Goal: Information Seeking & Learning: Learn about a topic

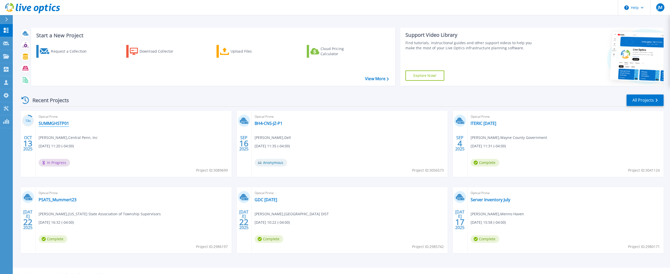
click at [62, 124] on link "SUMMGHSTP01" at bounding box center [54, 123] width 30 height 5
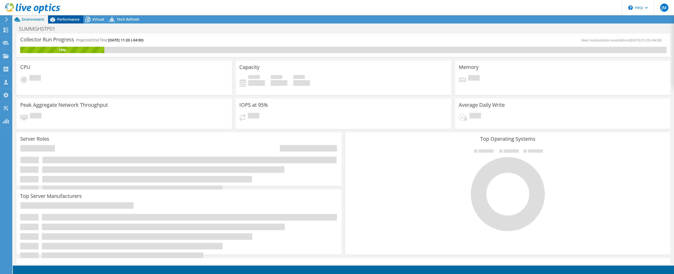
click at [68, 19] on span "Performance" at bounding box center [68, 19] width 22 height 5
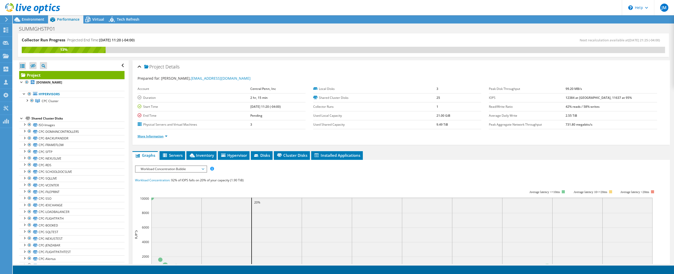
click at [163, 136] on link "More Information" at bounding box center [153, 136] width 30 height 4
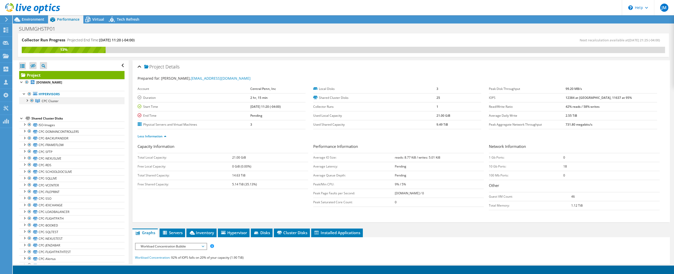
click at [28, 101] on div at bounding box center [26, 100] width 5 height 5
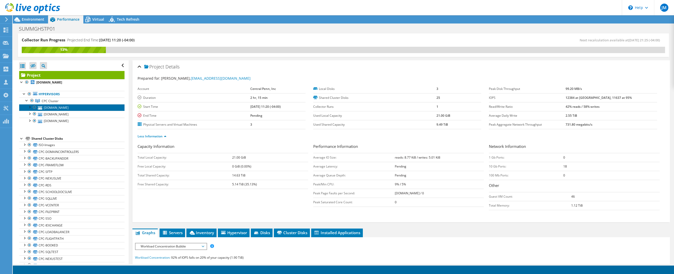
click at [73, 109] on link "[DOMAIN_NAME]" at bounding box center [71, 107] width 105 height 7
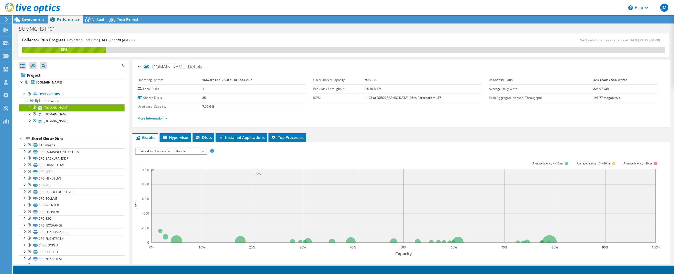
click at [153, 119] on link "More Information" at bounding box center [153, 118] width 30 height 4
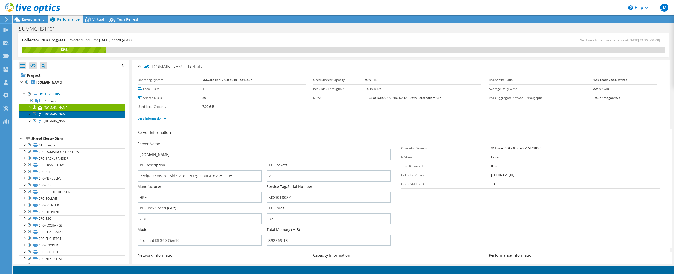
click at [57, 116] on link "[DOMAIN_NAME]" at bounding box center [71, 114] width 105 height 7
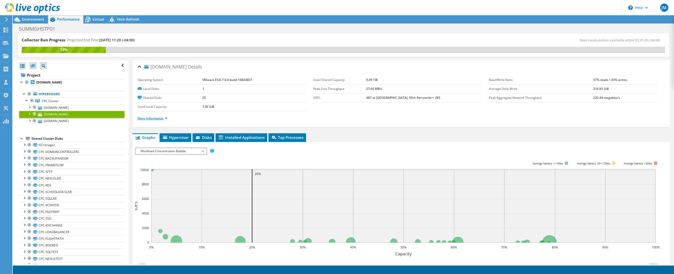
click at [148, 119] on link "More Information" at bounding box center [153, 118] width 30 height 4
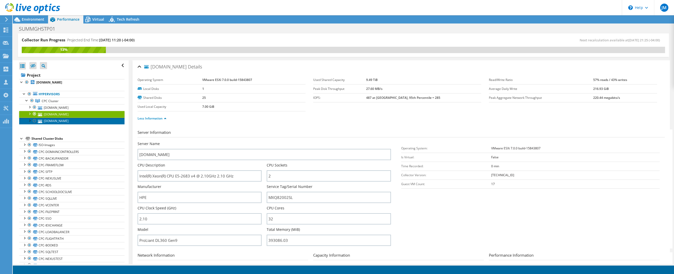
click at [77, 121] on link "[DOMAIN_NAME]" at bounding box center [71, 121] width 105 height 7
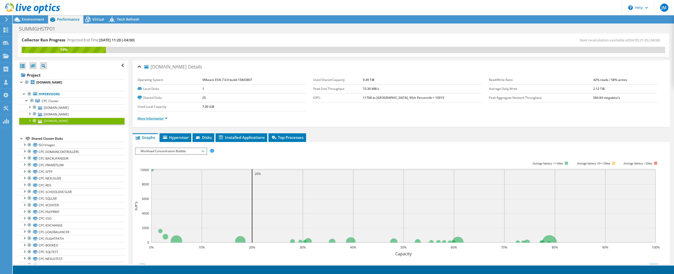
click at [153, 119] on link "More Information" at bounding box center [153, 118] width 30 height 4
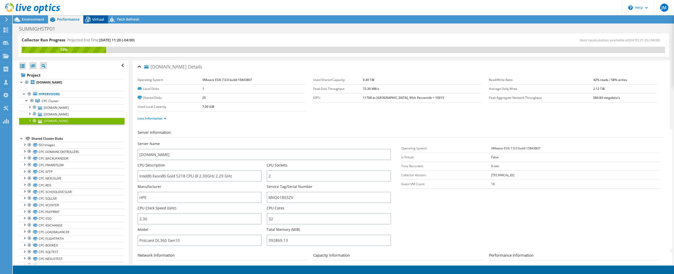
click at [99, 20] on span "Virtual" at bounding box center [98, 19] width 12 height 5
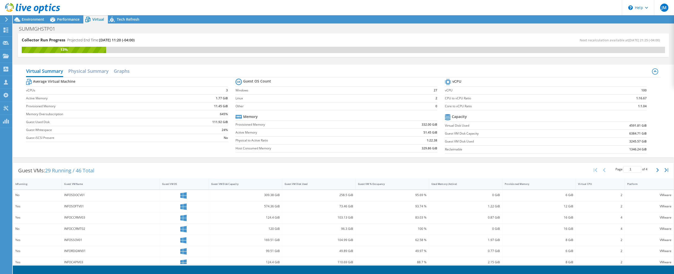
click at [237, 183] on div "Guest VM Disk Capacity" at bounding box center [242, 184] width 62 height 3
click at [242, 183] on div "Guest VM Disk Capacity" at bounding box center [242, 184] width 62 height 3
click at [305, 181] on div "Guest VM Disk Used" at bounding box center [315, 184] width 67 height 8
click at [310, 181] on div "Guest VM Disk Used" at bounding box center [315, 184] width 67 height 8
click at [65, 17] on span "Performance" at bounding box center [68, 19] width 22 height 5
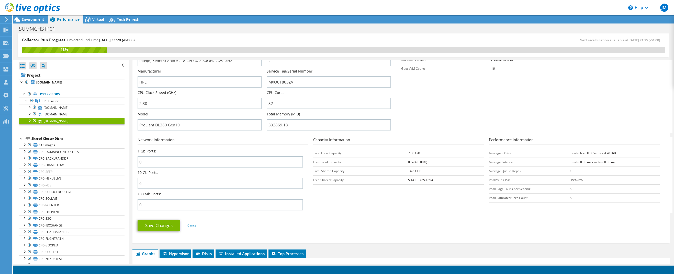
scroll to position [128, 0]
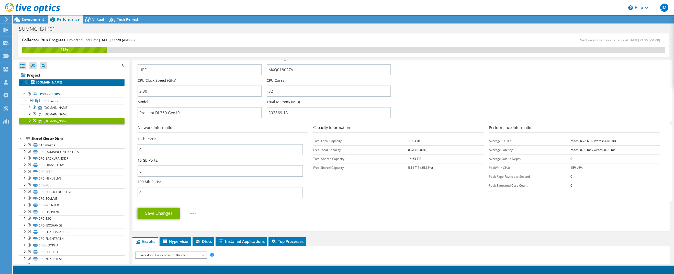
click at [85, 82] on link "[DOMAIN_NAME]" at bounding box center [71, 82] width 105 height 7
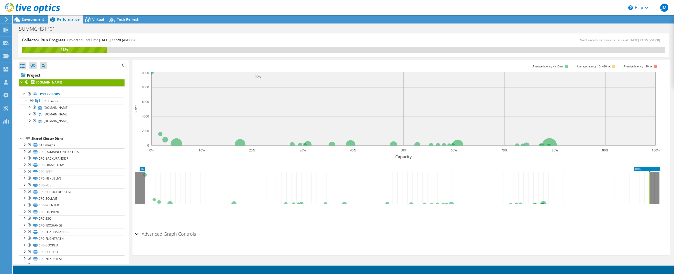
scroll to position [110, 0]
click at [58, 100] on span "CPC Cluster" at bounding box center [50, 101] width 17 height 4
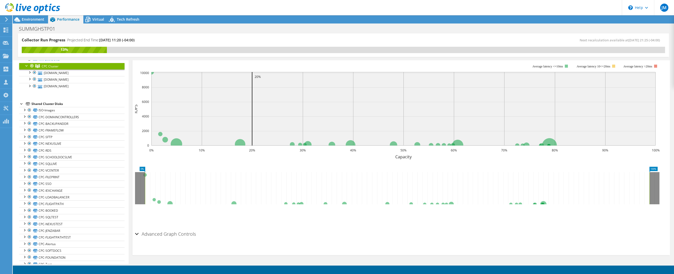
scroll to position [51, 0]
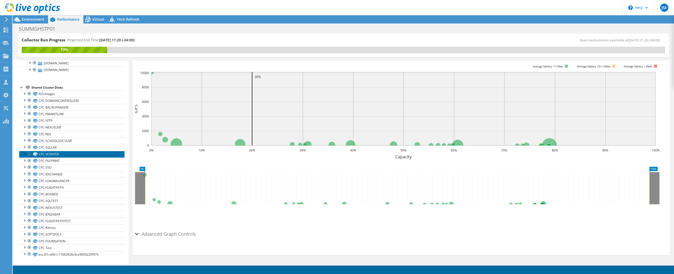
click at [72, 154] on link "CPC-VCENTER" at bounding box center [71, 154] width 105 height 7
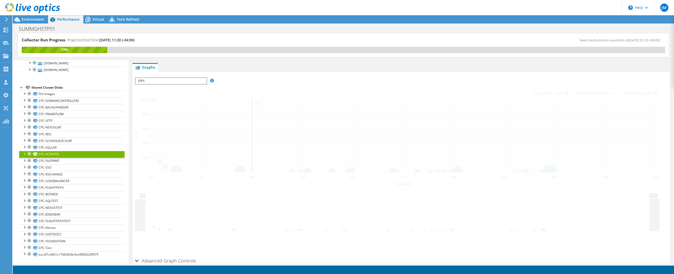
scroll to position [120, 0]
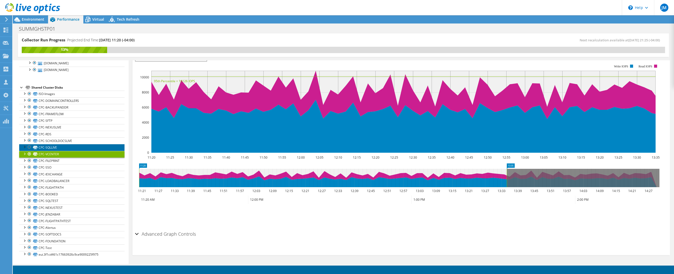
click at [67, 145] on link "CPC-SQLLIVE" at bounding box center [71, 147] width 105 height 7
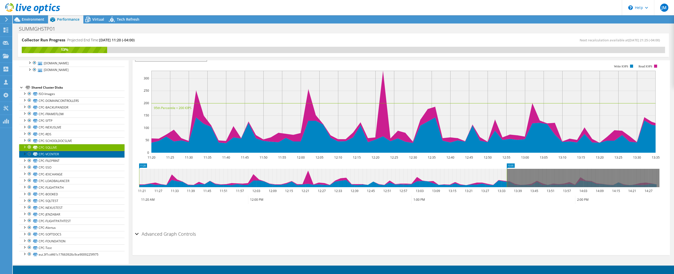
click at [61, 153] on link "CPC-VCENTER" at bounding box center [71, 154] width 105 height 7
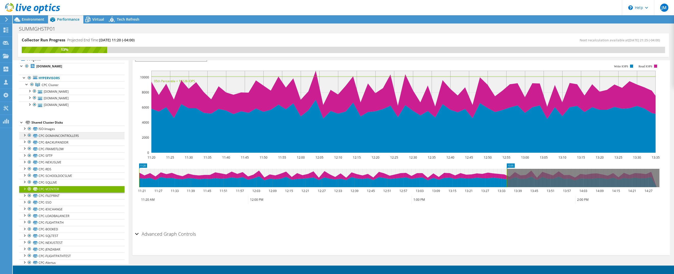
scroll to position [0, 0]
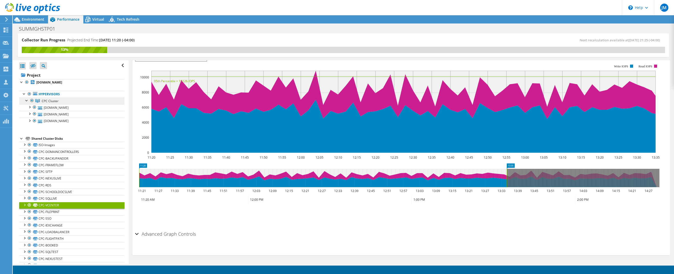
click at [58, 98] on link "CPC Cluster" at bounding box center [71, 101] width 105 height 7
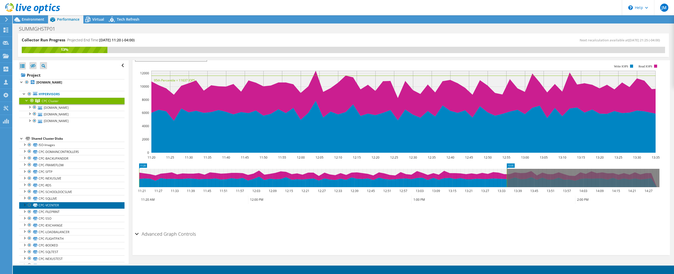
click at [71, 206] on link "CPC-VCENTER" at bounding box center [71, 205] width 105 height 7
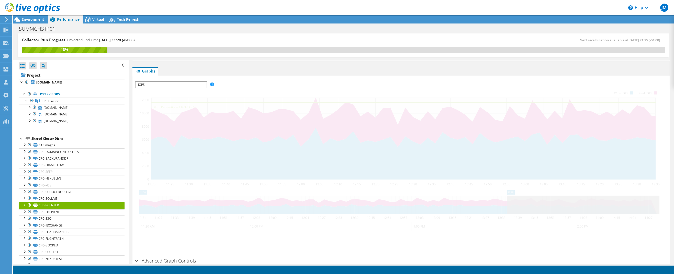
scroll to position [120, 0]
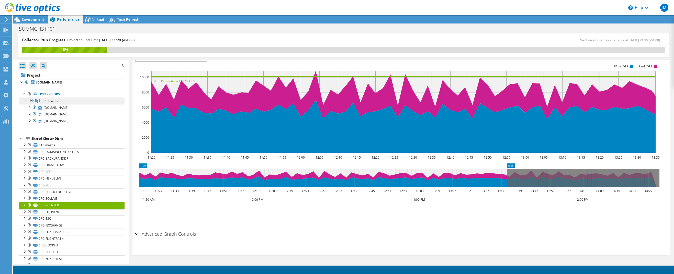
click at [62, 100] on link "CPC Cluster" at bounding box center [71, 101] width 105 height 7
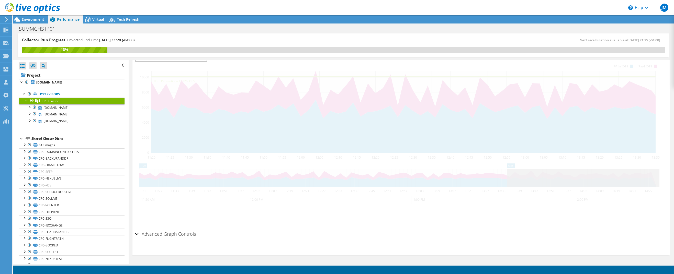
scroll to position [93, 0]
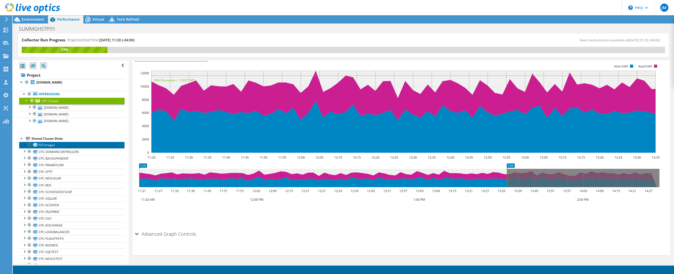
click at [58, 146] on link "ISO-Images" at bounding box center [71, 145] width 105 height 7
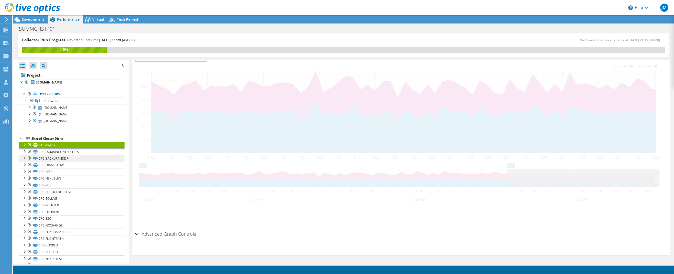
scroll to position [120, 0]
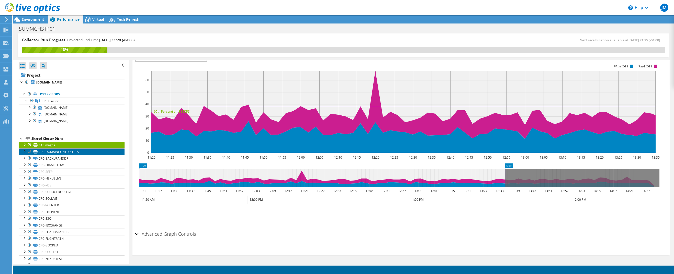
click at [79, 153] on link "CPC-DOMAINCONTROLLERS" at bounding box center [71, 152] width 105 height 7
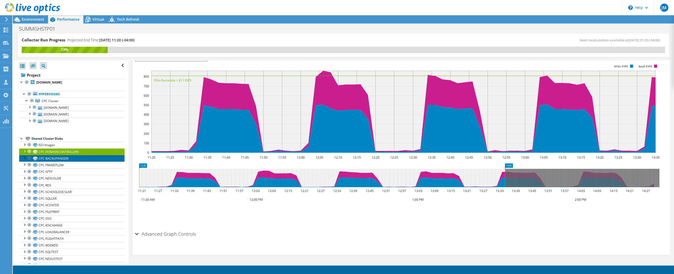
click at [79, 159] on link "CPC-BACKUPANDDR" at bounding box center [71, 158] width 105 height 7
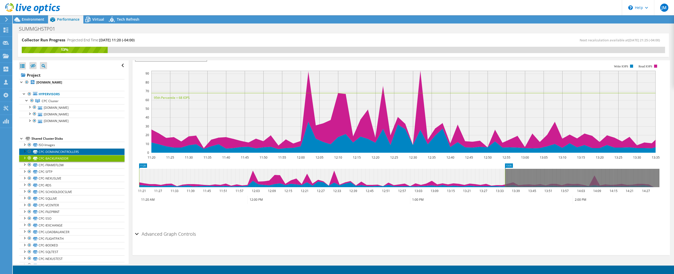
click at [79, 152] on link "CPC-DOMAINCONTROLLERS" at bounding box center [71, 152] width 105 height 7
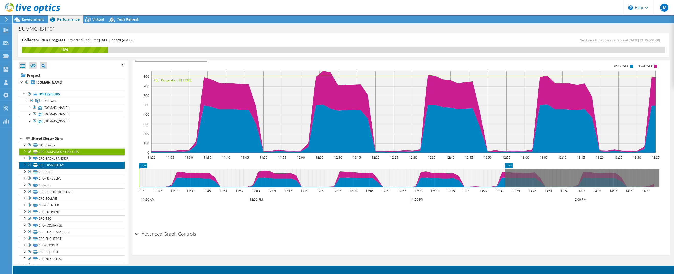
click at [78, 166] on link "CPC-FRAMEFLOW" at bounding box center [71, 165] width 105 height 7
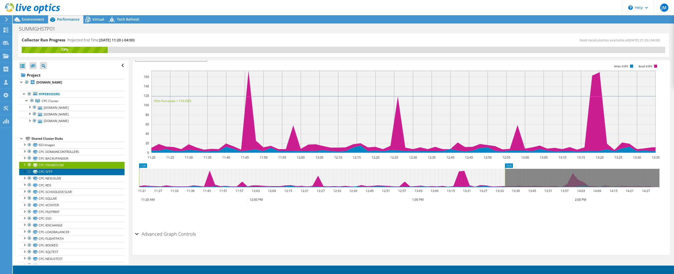
click at [76, 172] on link "CPC-SFTP" at bounding box center [71, 172] width 105 height 7
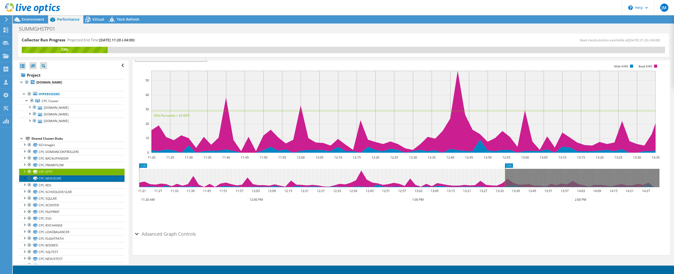
click at [76, 179] on link "CPC-NEXUSLIVE" at bounding box center [71, 178] width 105 height 7
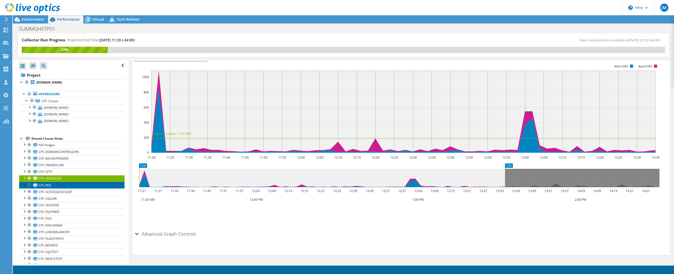
click at [76, 186] on link "CPC-RDS" at bounding box center [71, 185] width 105 height 7
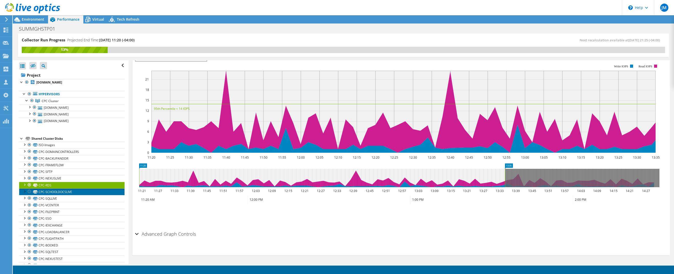
click at [75, 189] on link "CPC-SCHOOLDOCSLIVE" at bounding box center [71, 192] width 105 height 7
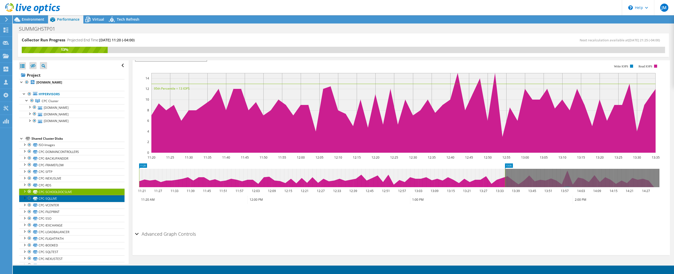
click at [75, 198] on link "CPC-SQLLIVE" at bounding box center [71, 198] width 105 height 7
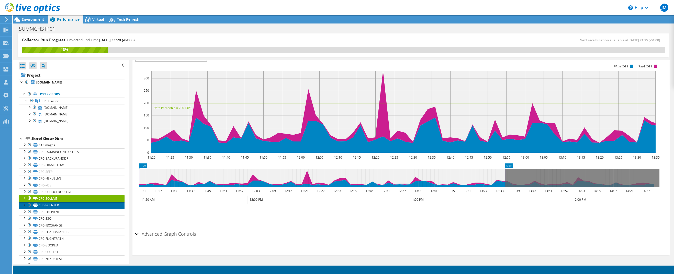
click at [69, 206] on link "CPC-VCENTER" at bounding box center [71, 205] width 105 height 7
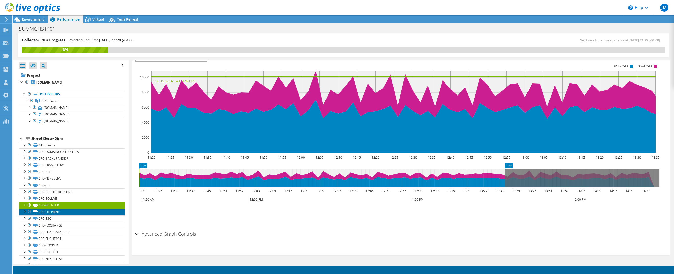
click at [68, 211] on link "CPC-FILEPRINT" at bounding box center [71, 212] width 105 height 7
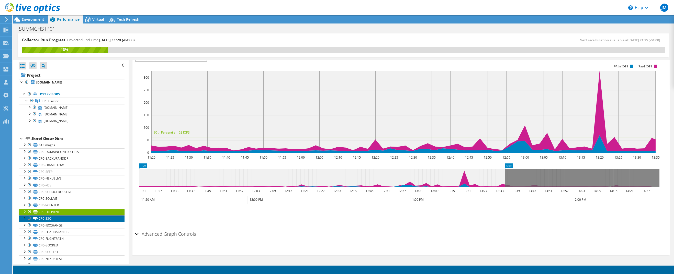
click at [70, 220] on link "CPC-SSO" at bounding box center [71, 218] width 105 height 7
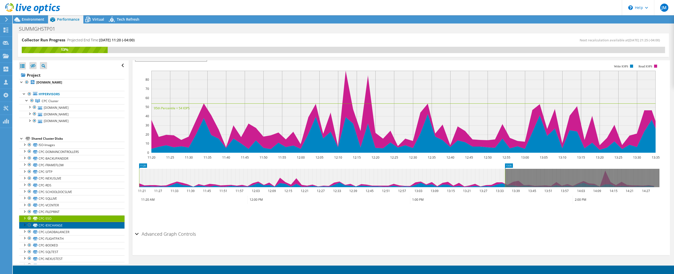
click at [70, 224] on link "CPC-IEXCHANGE" at bounding box center [71, 225] width 105 height 7
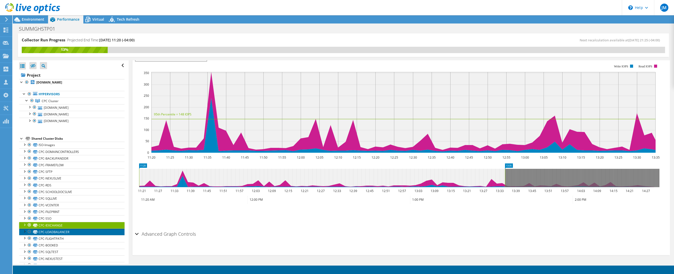
click at [75, 233] on link "CPC-LOADBALANCER" at bounding box center [71, 232] width 105 height 7
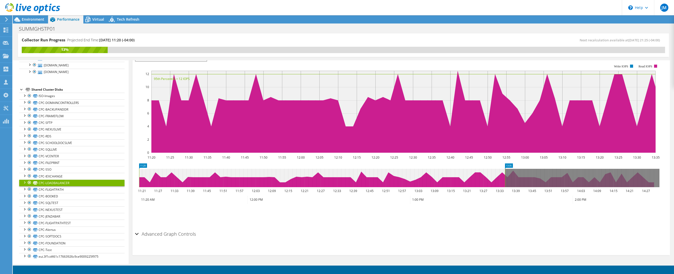
scroll to position [51, 0]
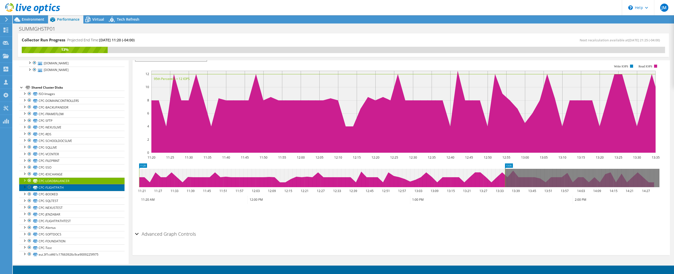
click at [72, 187] on link "CPC-FLIGHTPATH" at bounding box center [71, 187] width 105 height 7
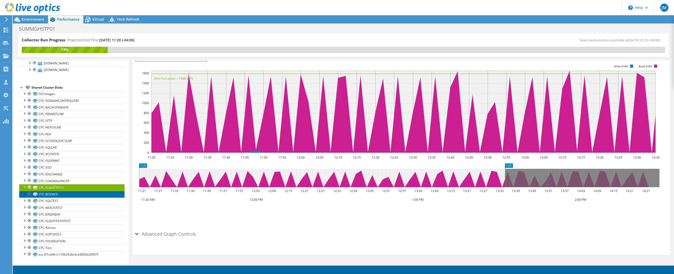
click at [71, 196] on link "CPC-BOOKED" at bounding box center [71, 194] width 105 height 7
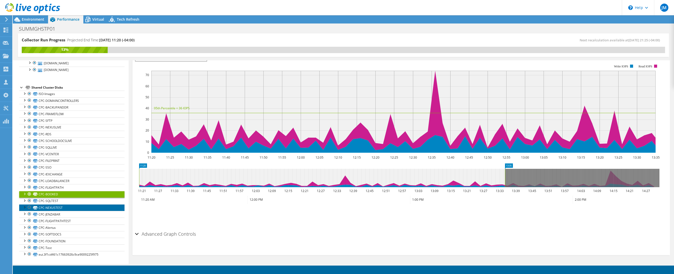
click at [71, 204] on link "CPC-NEXUSTEST" at bounding box center [71, 207] width 105 height 7
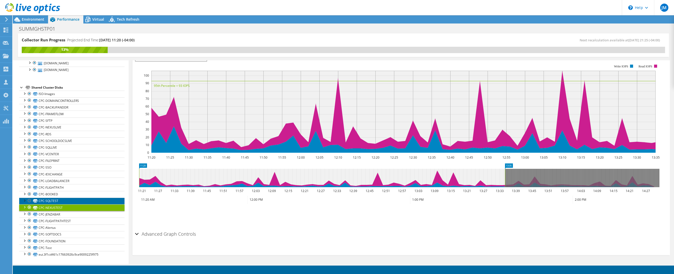
click at [69, 202] on link "CPC-SQLTEST" at bounding box center [71, 201] width 105 height 7
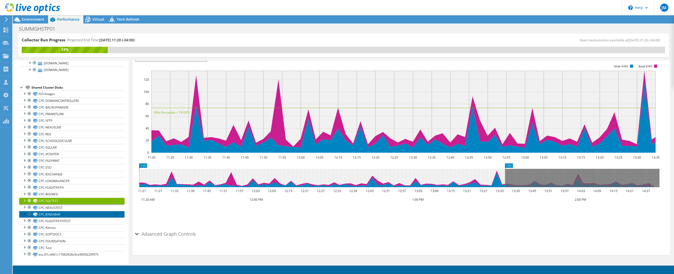
click at [69, 213] on link "CPC-JENZABAR" at bounding box center [71, 214] width 105 height 7
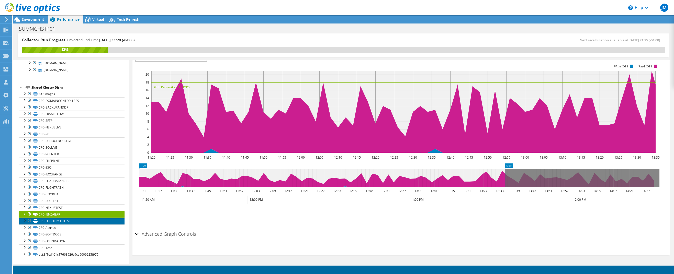
click at [76, 222] on link "CPC-FLIGHTPATHTEST" at bounding box center [71, 221] width 105 height 7
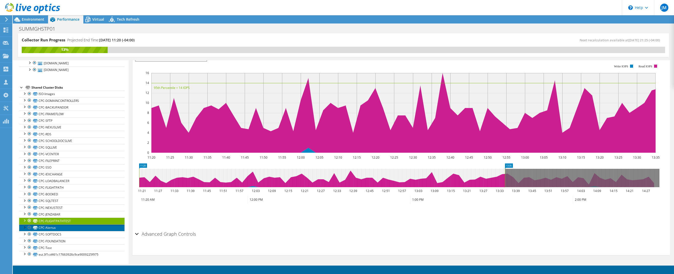
click at [77, 228] on link "CPC-Alertus" at bounding box center [71, 228] width 105 height 7
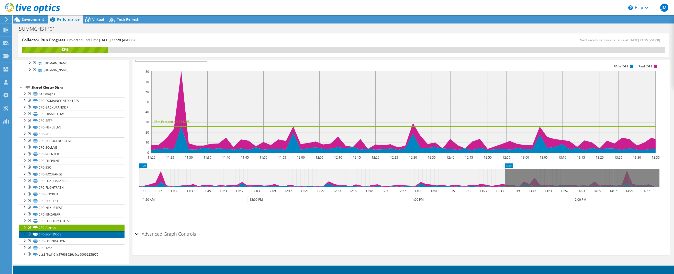
click at [76, 235] on link "CPC-SOFTDOCS" at bounding box center [71, 234] width 105 height 7
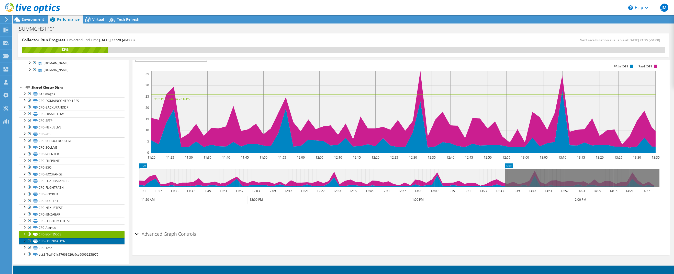
click at [77, 242] on link "CPC-FOUNDATION" at bounding box center [71, 241] width 105 height 7
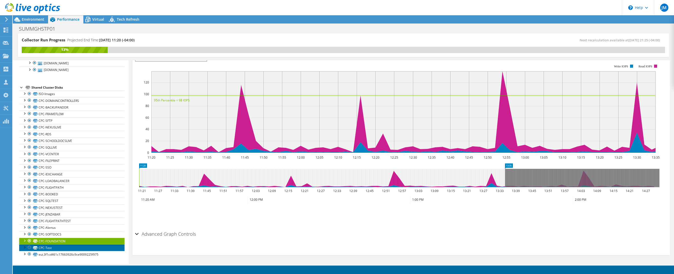
click at [72, 247] on link "CPC-Test" at bounding box center [71, 248] width 105 height 7
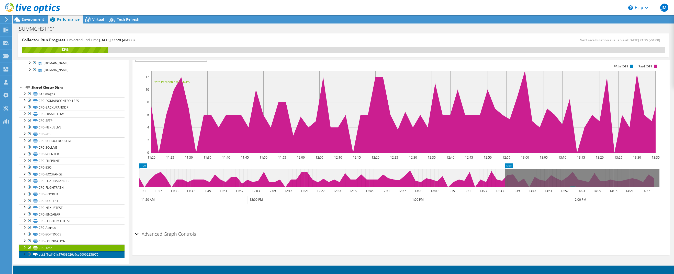
click at [73, 254] on link "eui.3f1cd461c17663926c9ce9009225f975" at bounding box center [71, 254] width 105 height 7
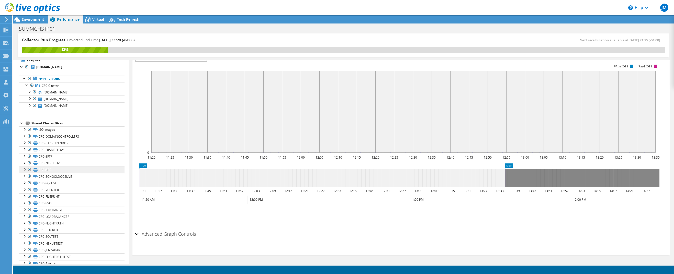
scroll to position [0, 0]
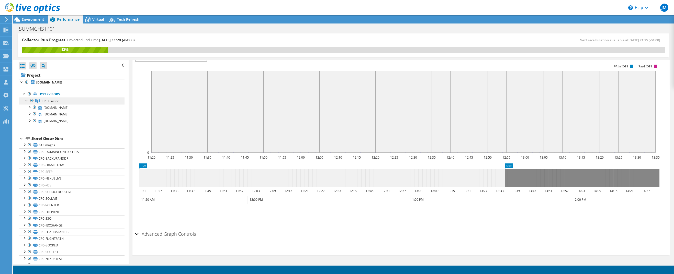
click at [60, 101] on link "CPC Cluster" at bounding box center [71, 101] width 105 height 7
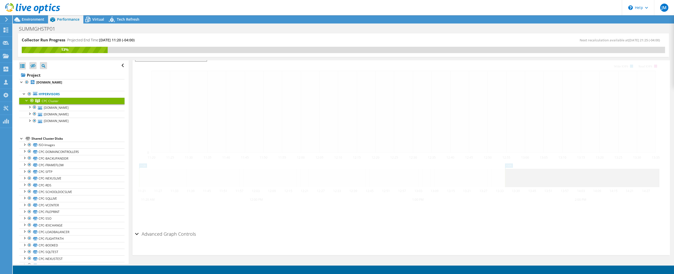
scroll to position [93, 0]
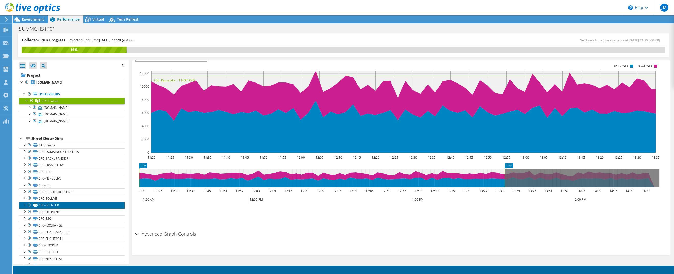
click at [53, 205] on link "CPC-VCENTER" at bounding box center [71, 205] width 105 height 7
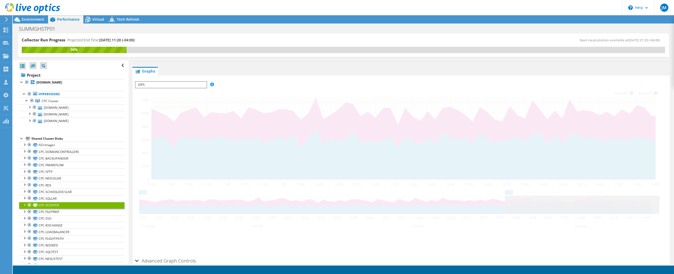
scroll to position [120, 0]
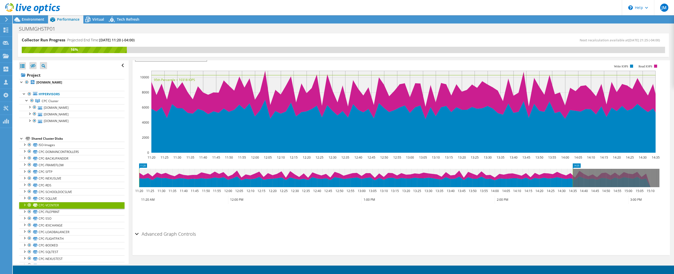
click at [474, 239] on div "Advanced Graph Controls" at bounding box center [401, 234] width 532 height 11
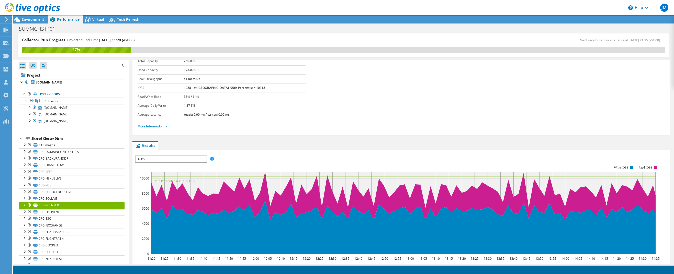
scroll to position [26, 0]
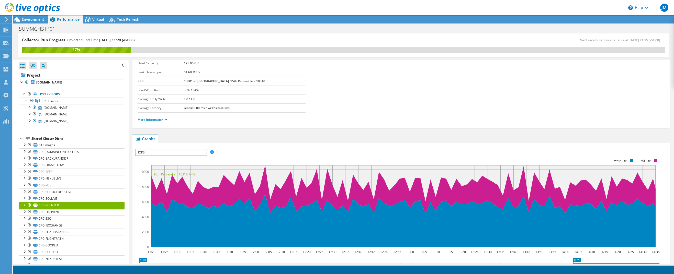
click at [322, 150] on div "IOPS Disk Throughput IO Size Latency Queue Depth CPU Percentage Memory Page Fau…" at bounding box center [401, 152] width 532 height 7
